Goal: Task Accomplishment & Management: Use online tool/utility

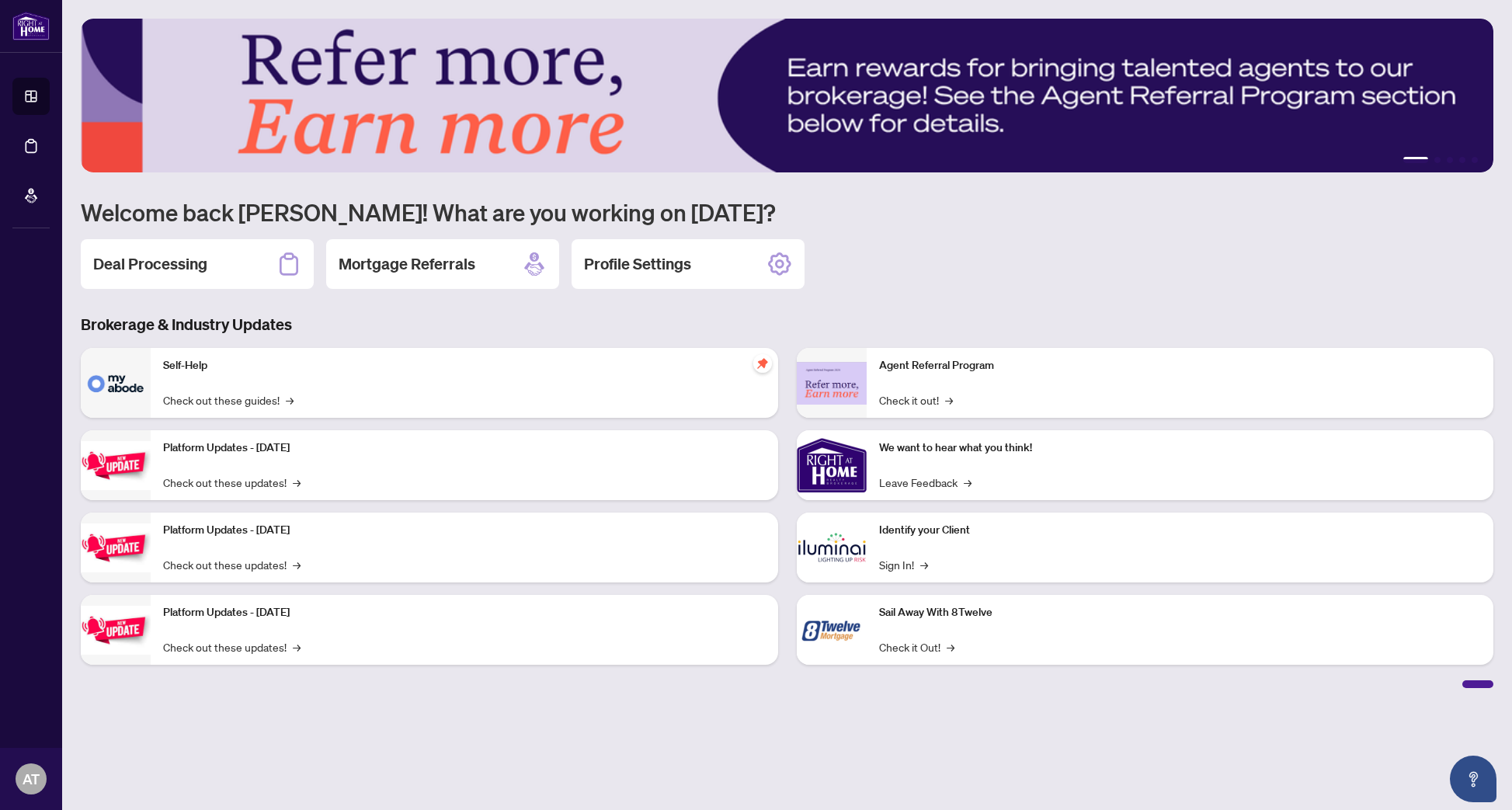
click at [936, 278] on div "Deal Processing Mortgage Referrals Profile Settings" at bounding box center [787, 264] width 1413 height 50
click at [139, 272] on h2 "Deal Processing" at bounding box center [150, 264] width 114 height 22
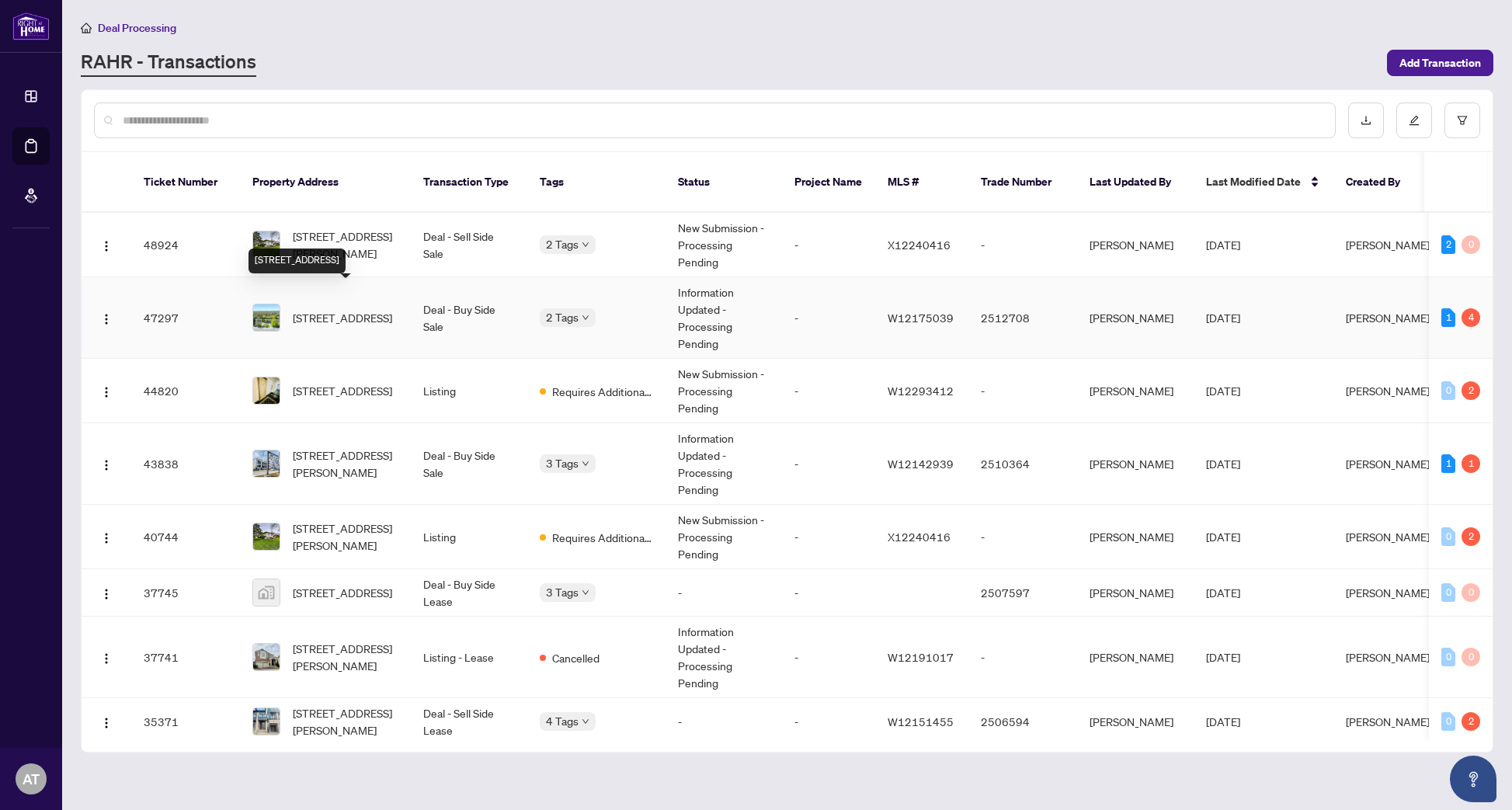
click at [348, 312] on span "425 Plains Rd, Burlington, Ontario L7T 1G7, Canada" at bounding box center [343, 317] width 99 height 17
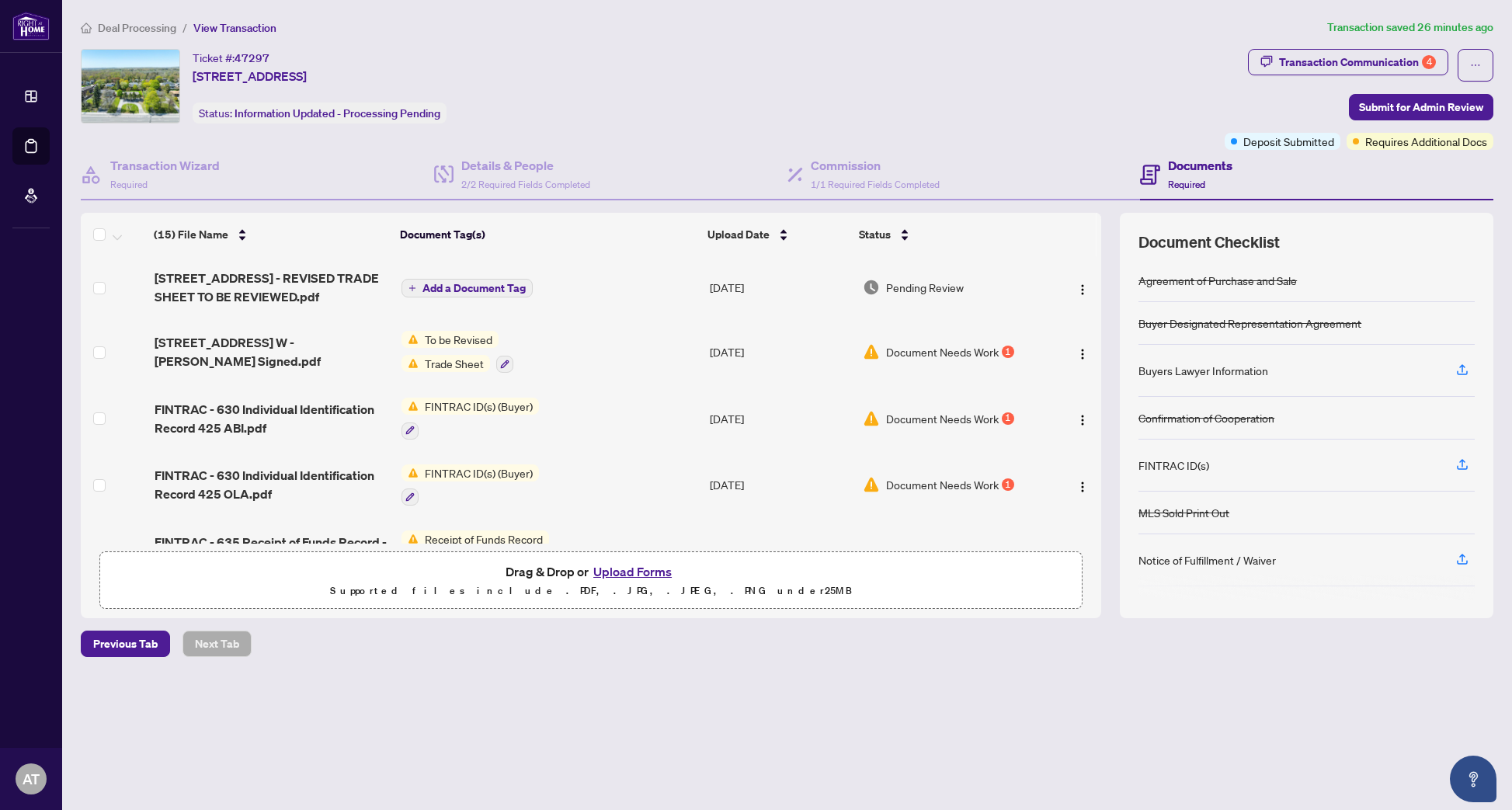
click at [620, 570] on button "Upload Forms" at bounding box center [633, 571] width 88 height 20
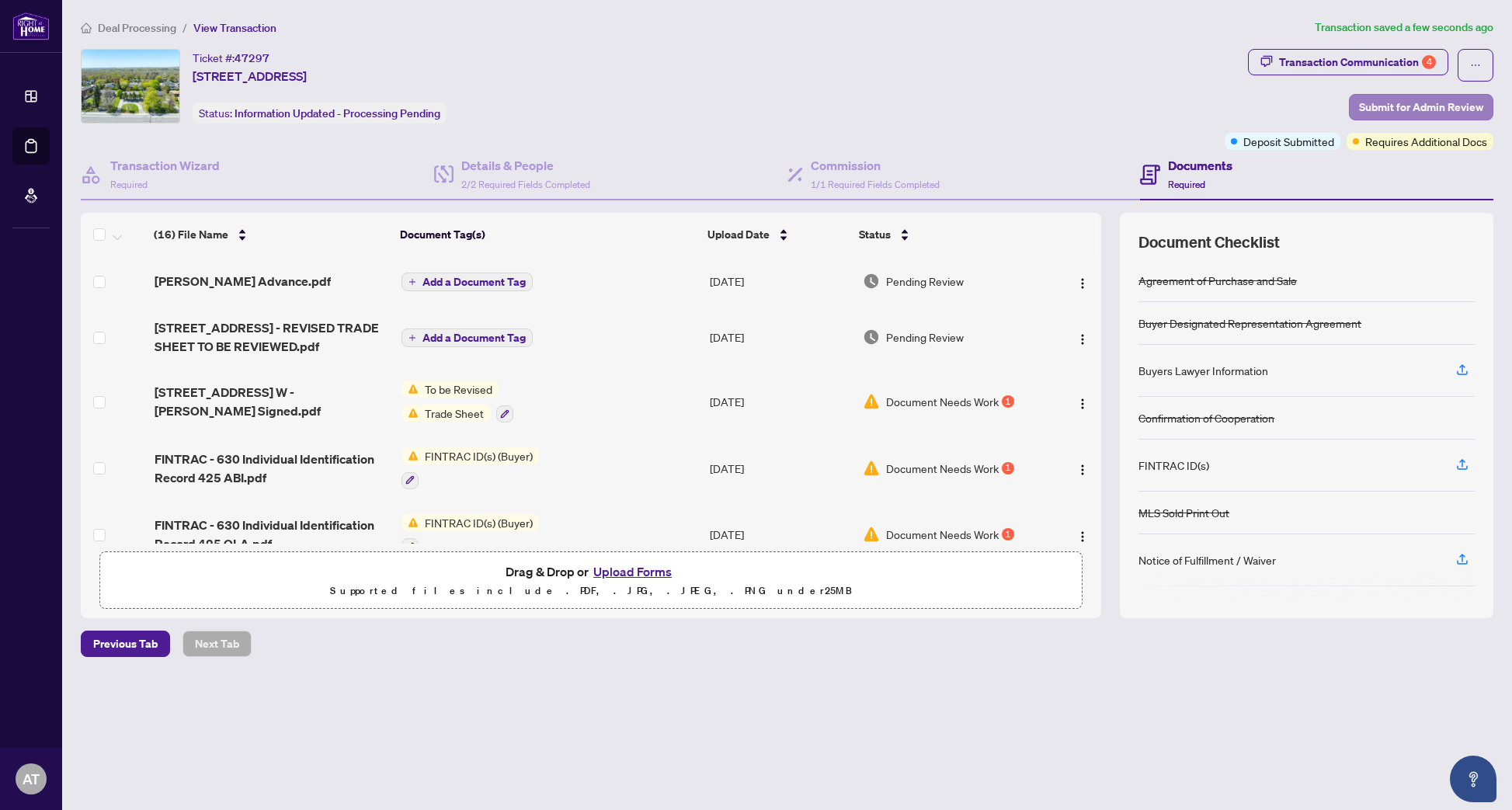
click at [1414, 104] on span "Submit for Admin Review" at bounding box center [1421, 107] width 125 height 25
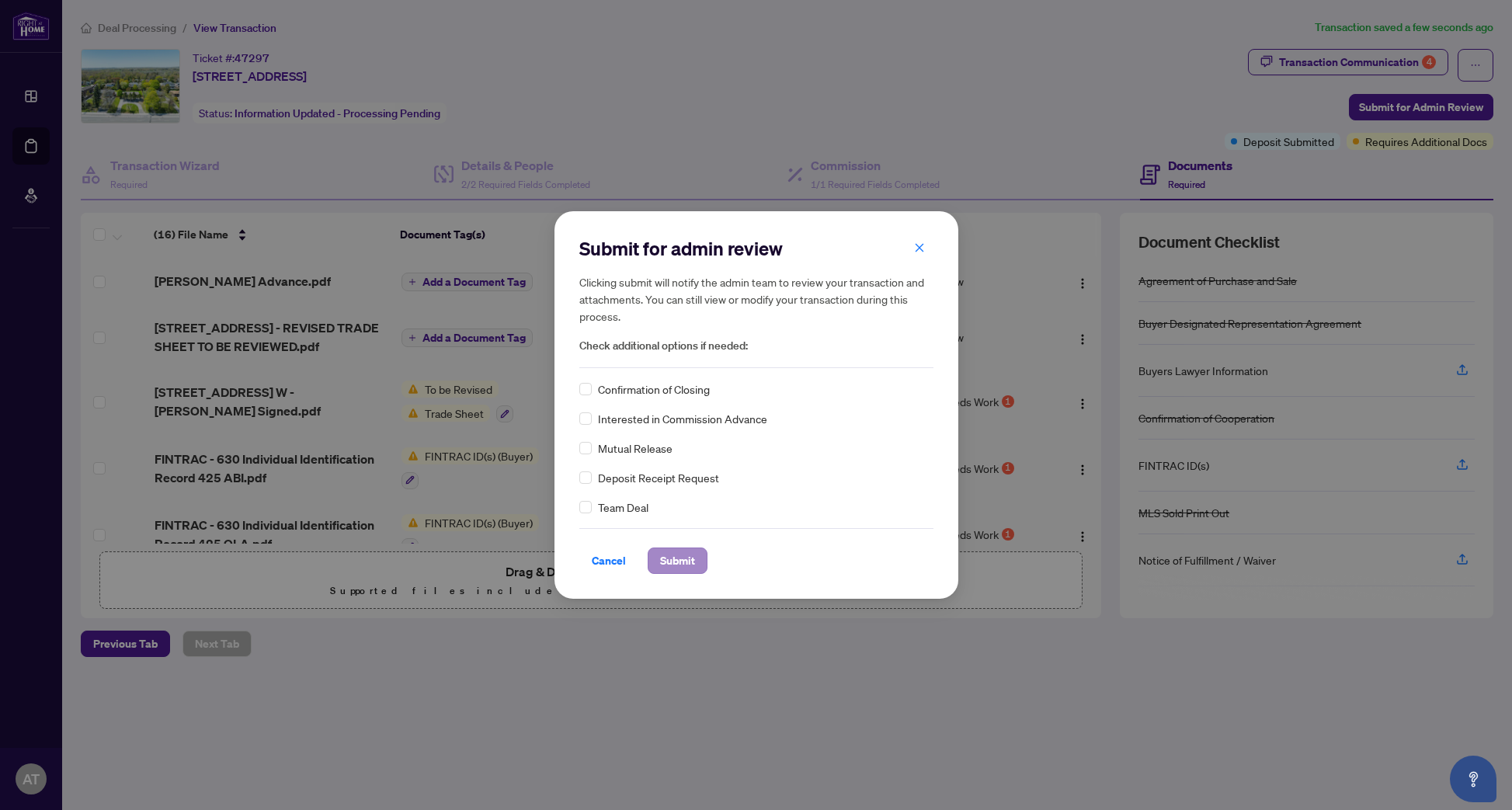
click at [670, 560] on span "Submit" at bounding box center [677, 560] width 35 height 25
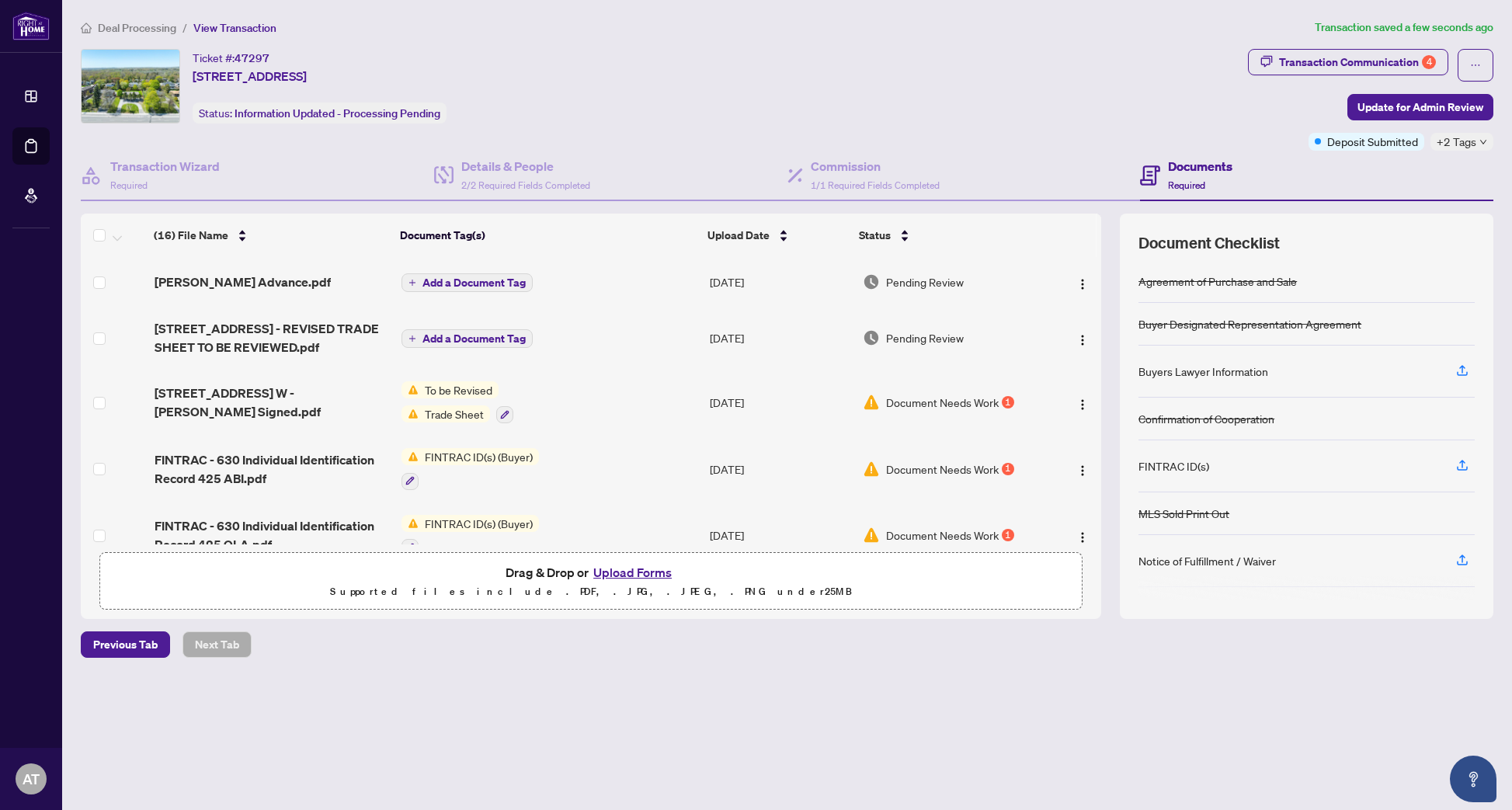
click at [670, 560] on body "Dashboard Deal Processing Mortgage Referrals AT Adity Tandon realtoradity@gmail…" at bounding box center [756, 405] width 1512 height 810
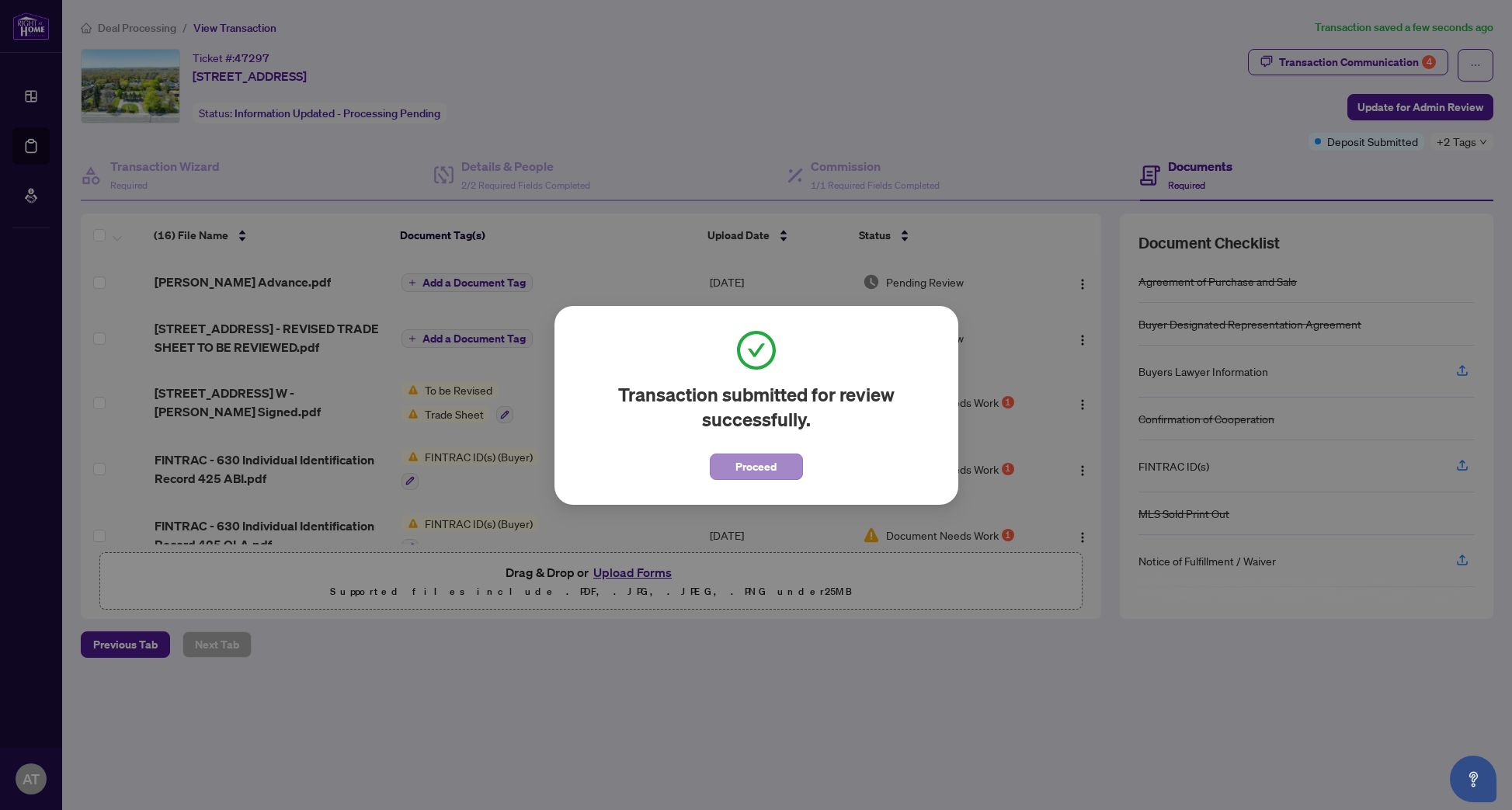
click at [754, 465] on span "Proceed" at bounding box center [756, 466] width 42 height 25
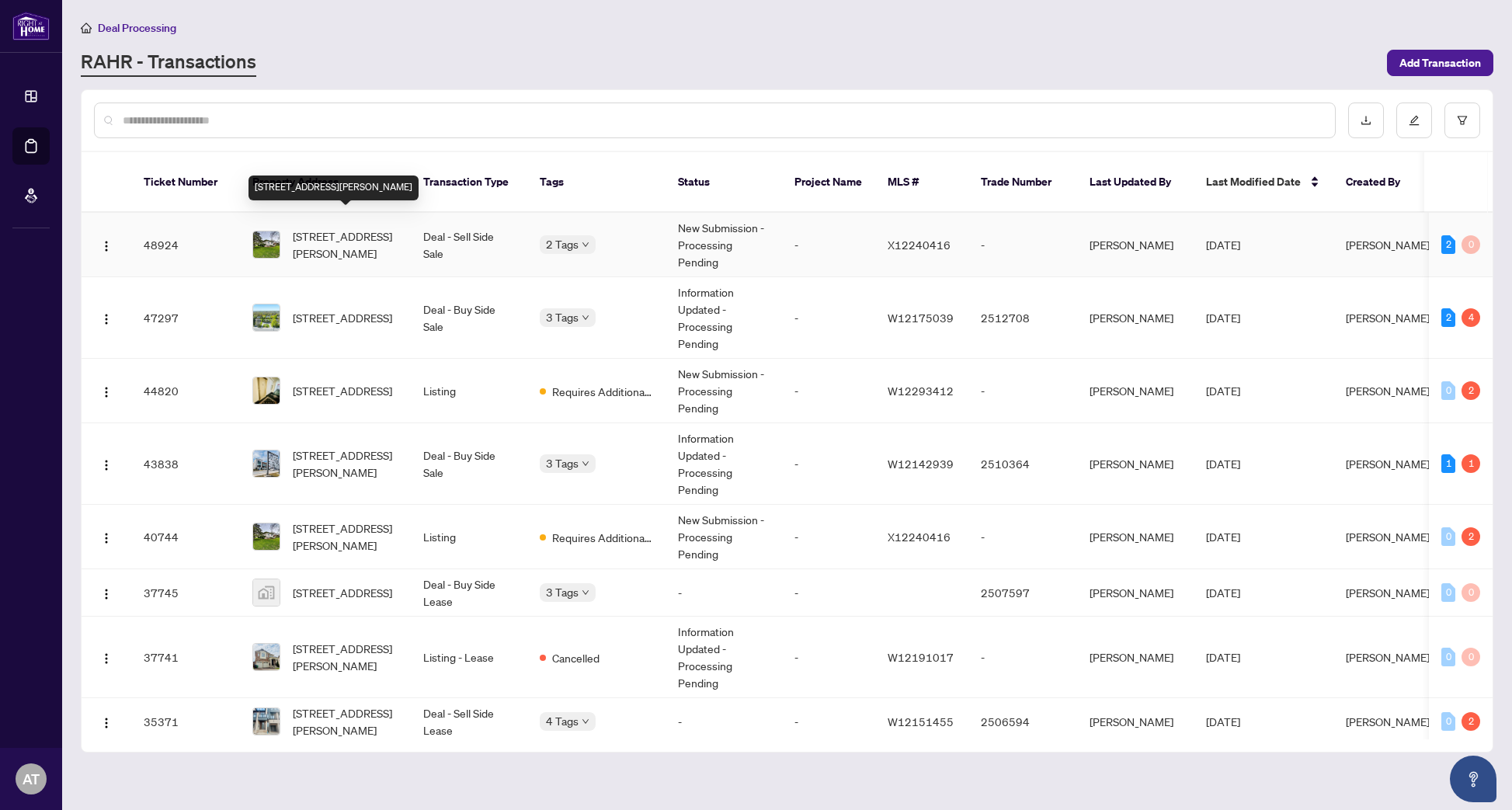
click at [339, 234] on span "1190 HAIST St, Pelham, Ontario L0S 1E2, Canada" at bounding box center [346, 244] width 106 height 34
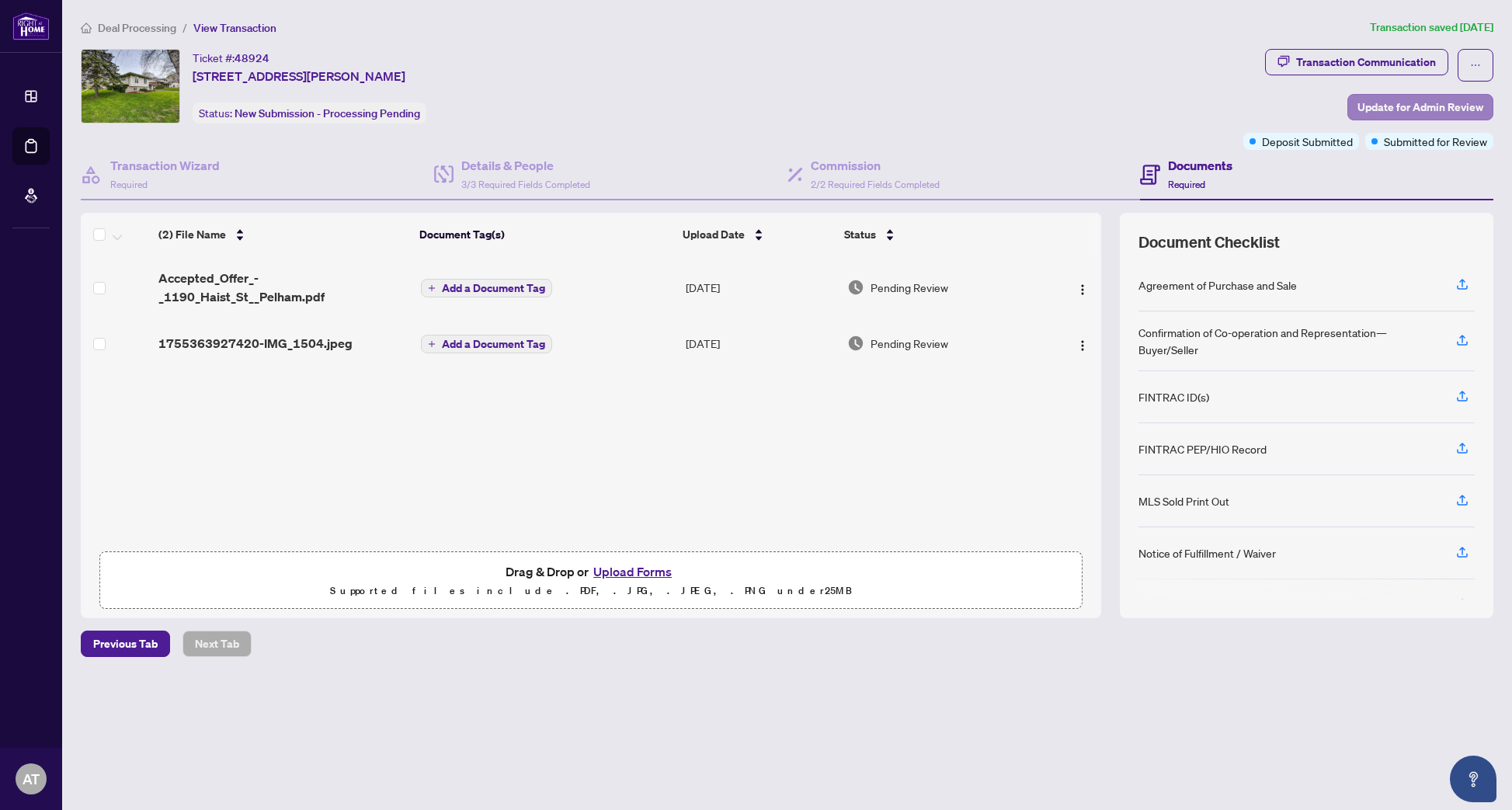
click at [1413, 110] on span "Update for Admin Review" at bounding box center [1420, 107] width 126 height 25
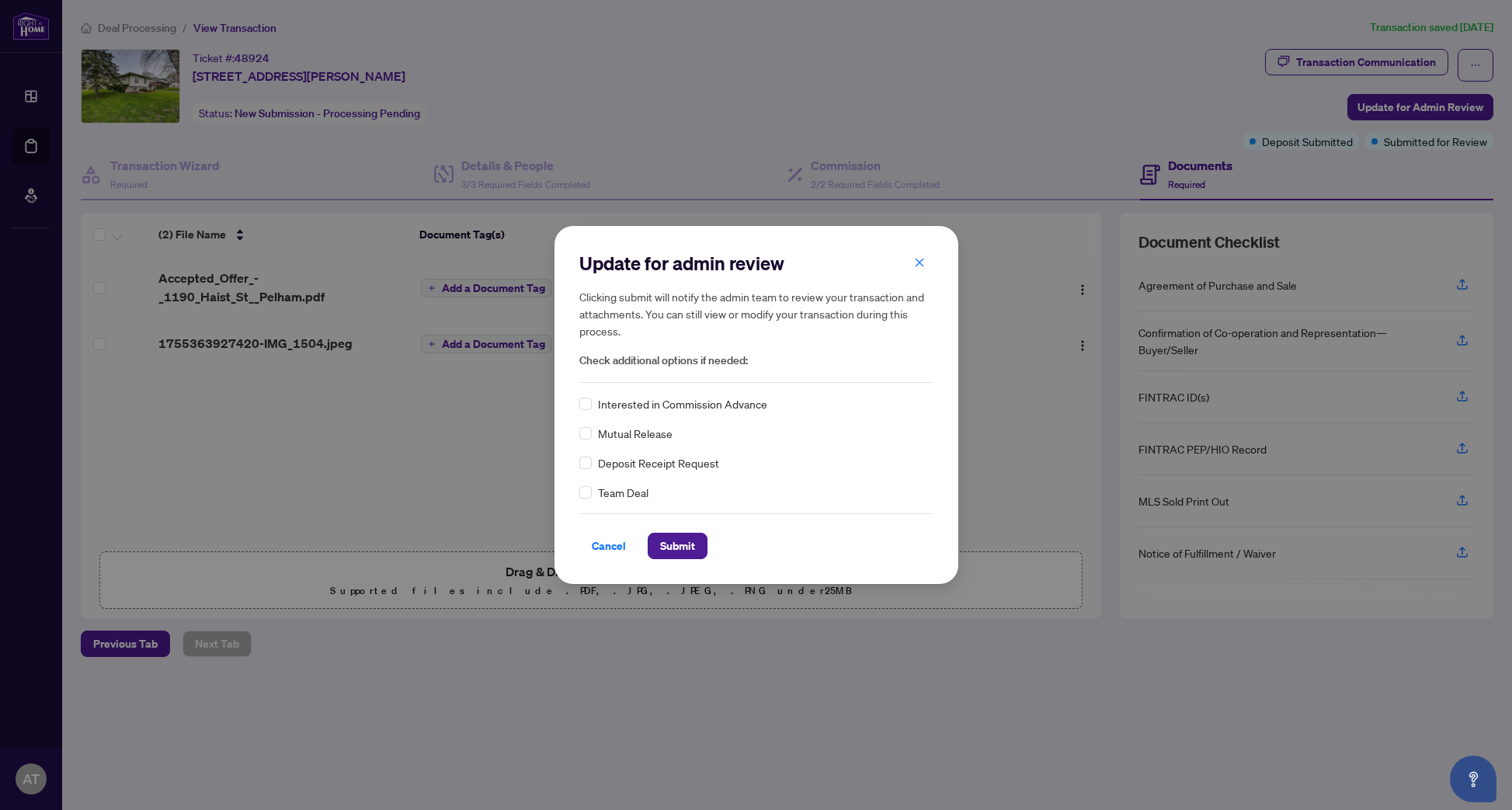
drag, startPoint x: 586, startPoint y: 466, endPoint x: 655, endPoint y: 515, distance: 84.6
click at [586, 466] on span at bounding box center [585, 462] width 12 height 12
click at [684, 554] on span "Submit" at bounding box center [677, 545] width 35 height 25
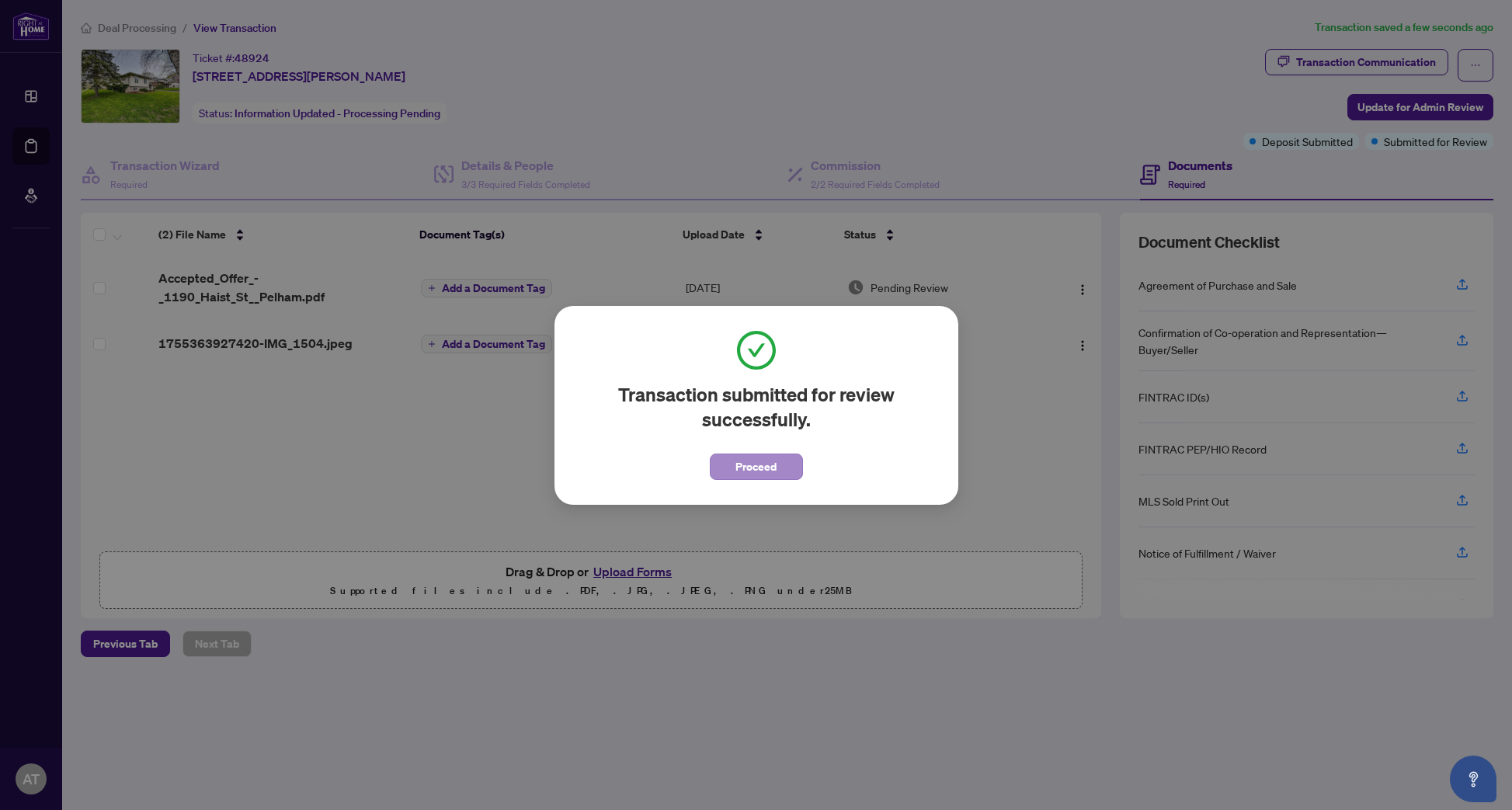
click at [764, 475] on span "Proceed" at bounding box center [756, 466] width 42 height 25
